Goal: Find specific page/section: Find specific page/section

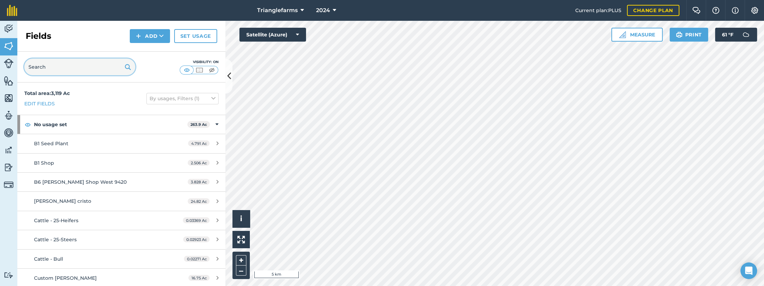
click at [88, 65] on input "text" at bounding box center [79, 67] width 111 height 17
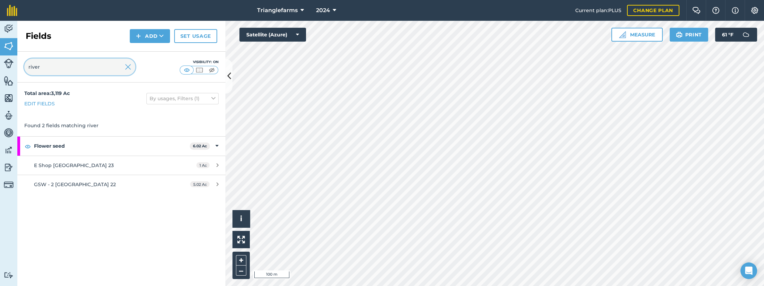
type input "river"
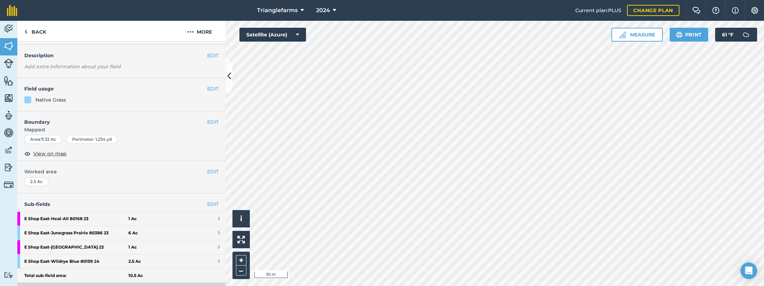
scroll to position [31, 0]
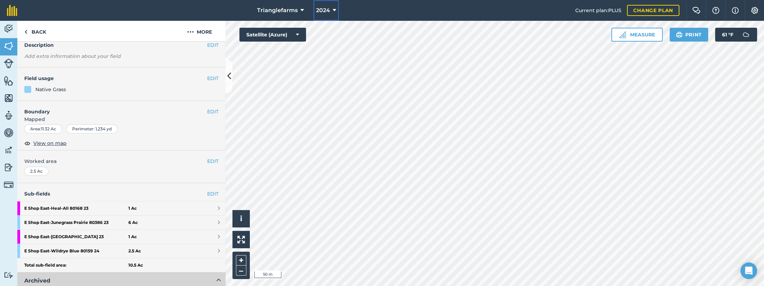
click at [333, 7] on icon at bounding box center [334, 10] width 3 height 8
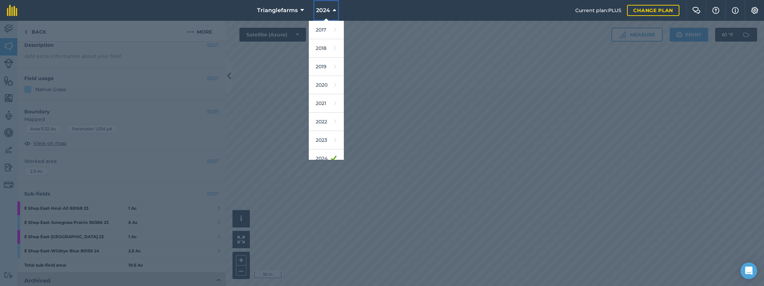
click at [333, 7] on icon at bounding box center [334, 10] width 3 height 8
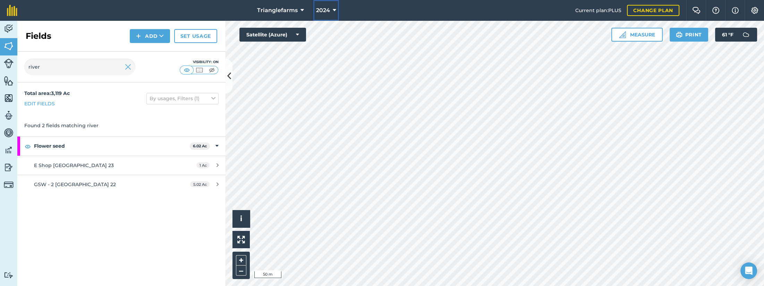
click at [327, 12] on span "2024" at bounding box center [323, 10] width 14 height 8
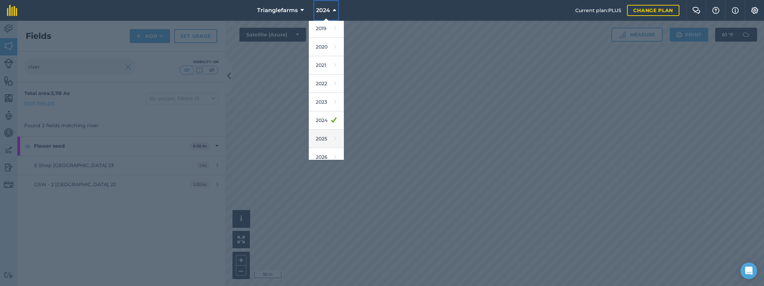
scroll to position [63, 0]
click at [325, 113] on link "2025" at bounding box center [326, 114] width 35 height 18
